Goal: Task Accomplishment & Management: Use online tool/utility

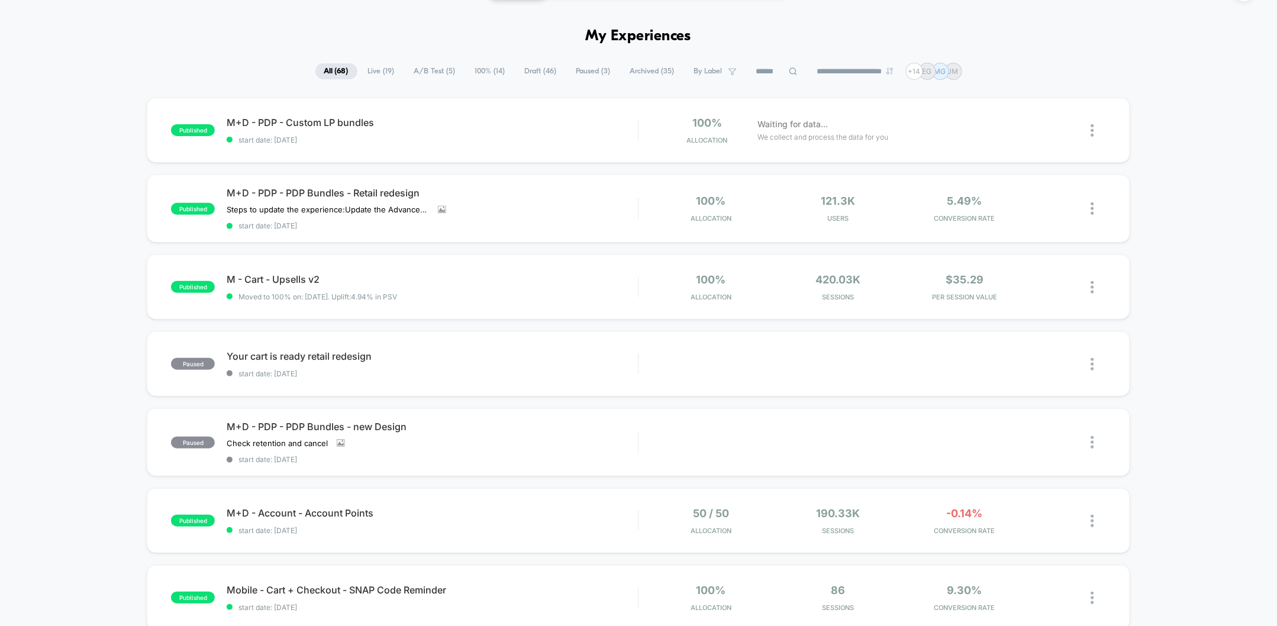
scroll to position [30, 0]
click at [340, 121] on span "M+D - PDP - Custom LP bundles Click to edit experience details" at bounding box center [432, 124] width 411 height 12
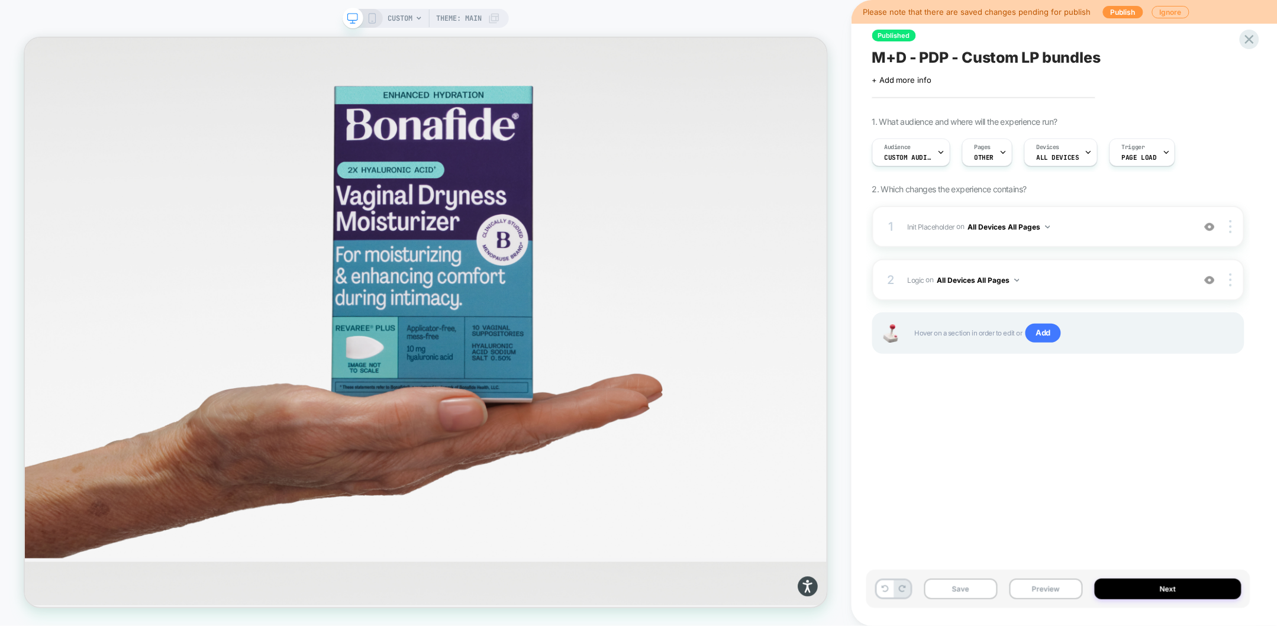
scroll to position [125, 0]
click at [1047, 590] on button "Preview" at bounding box center [1045, 589] width 73 height 21
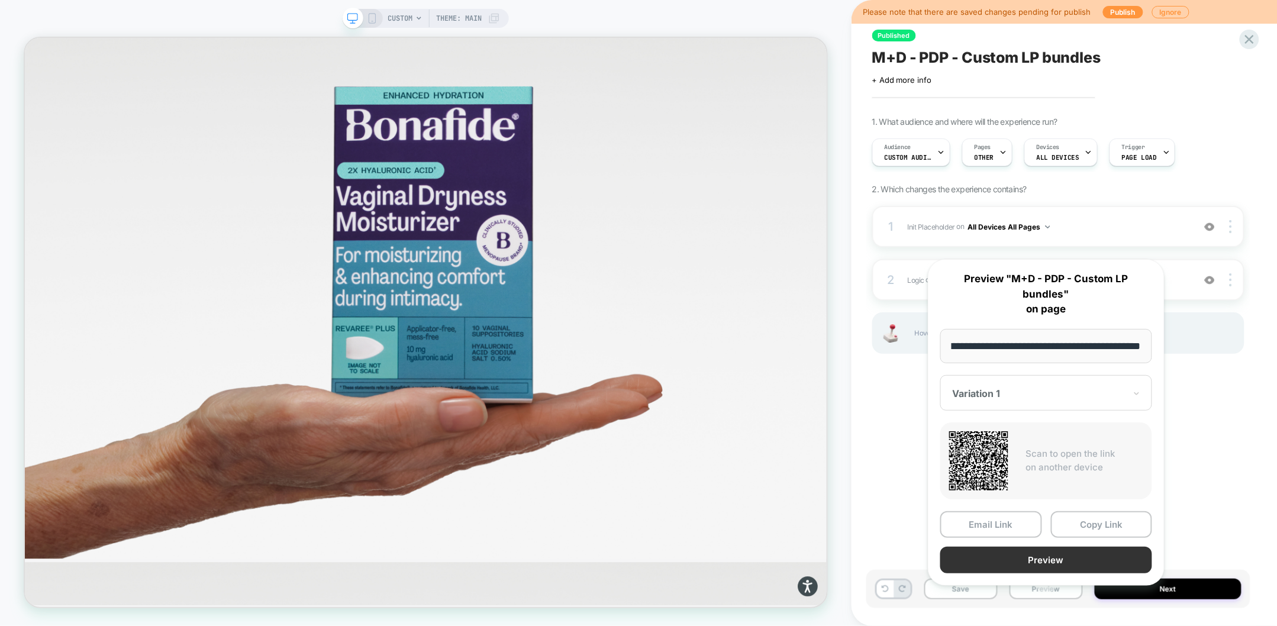
scroll to position [0, 0]
click at [1043, 547] on button "Preview" at bounding box center [1046, 560] width 212 height 27
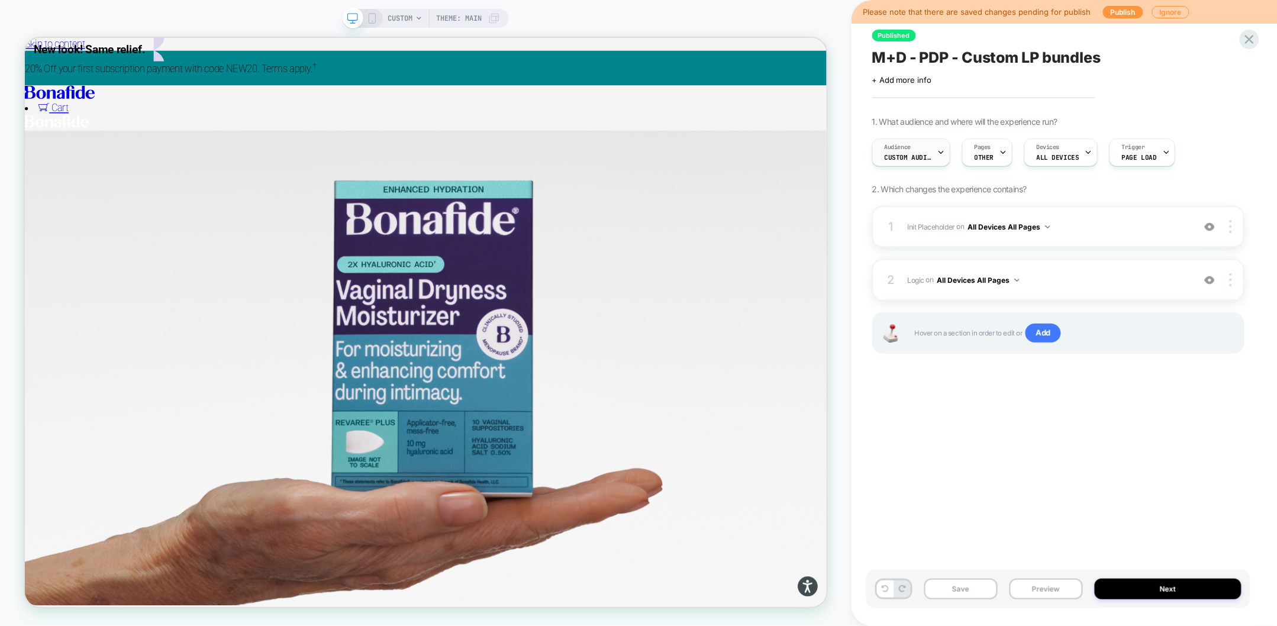
click at [937, 151] on icon at bounding box center [941, 153] width 8 height 8
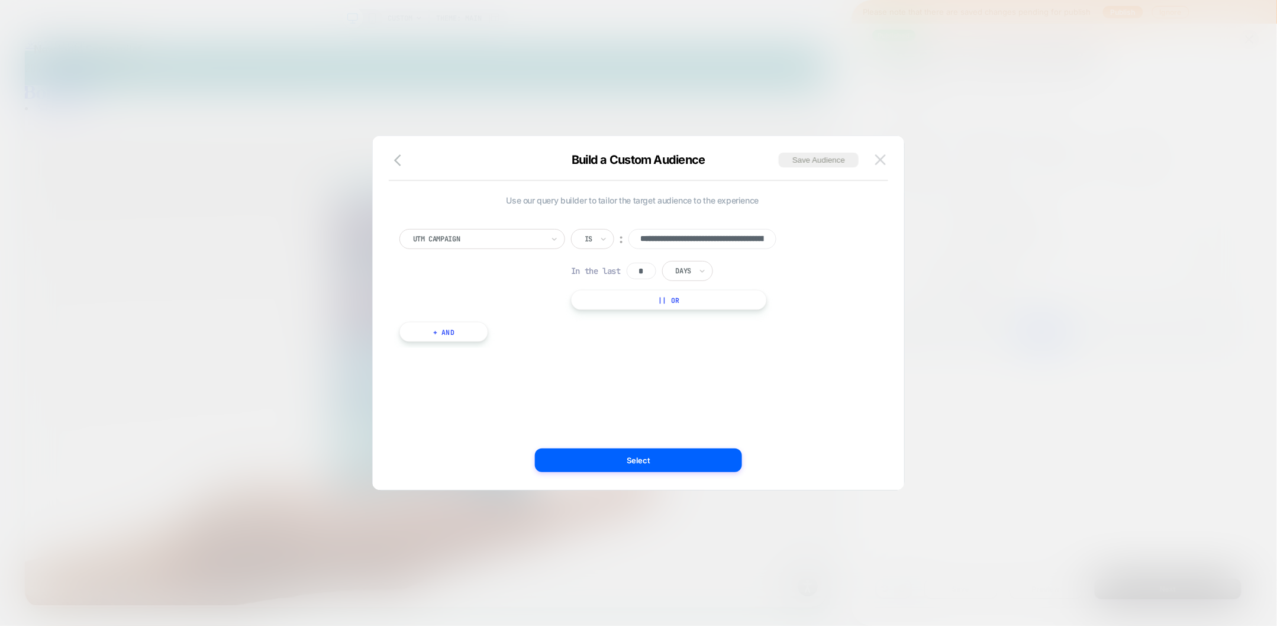
click at [880, 160] on img at bounding box center [880, 159] width 11 height 10
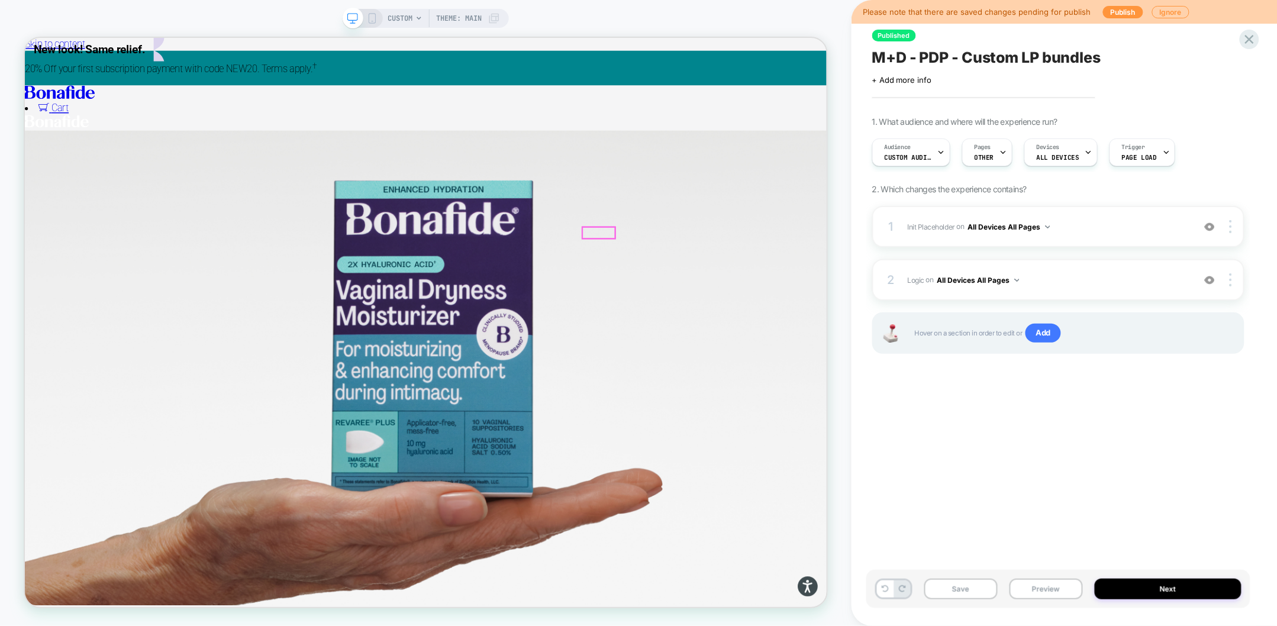
drag, startPoint x: 757, startPoint y: 9, endPoint x: 672, endPoint y: 35, distance: 88.9
click at [751, 12] on div "CUSTOM Theme: MAIN" at bounding box center [425, 313] width 851 height 626
